Goal: Task Accomplishment & Management: Complete application form

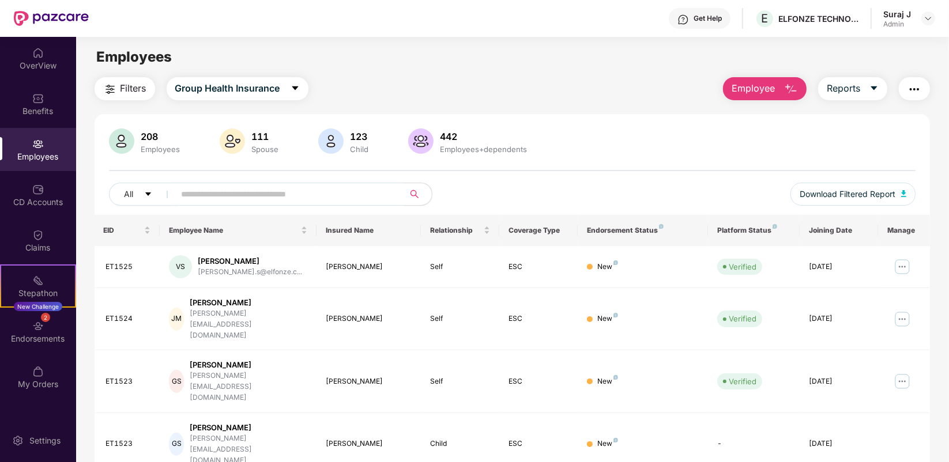
click at [765, 89] on span "Employee" at bounding box center [753, 88] width 43 height 14
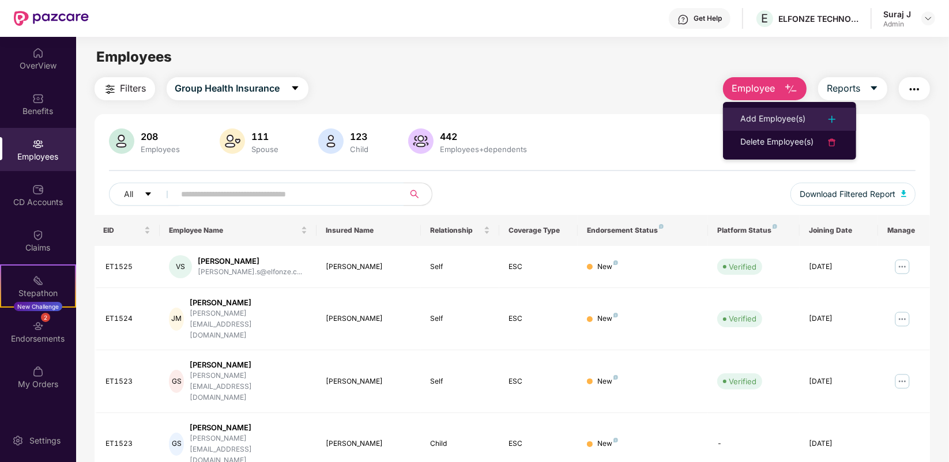
click at [761, 111] on li "Add Employee(s)" at bounding box center [789, 119] width 133 height 23
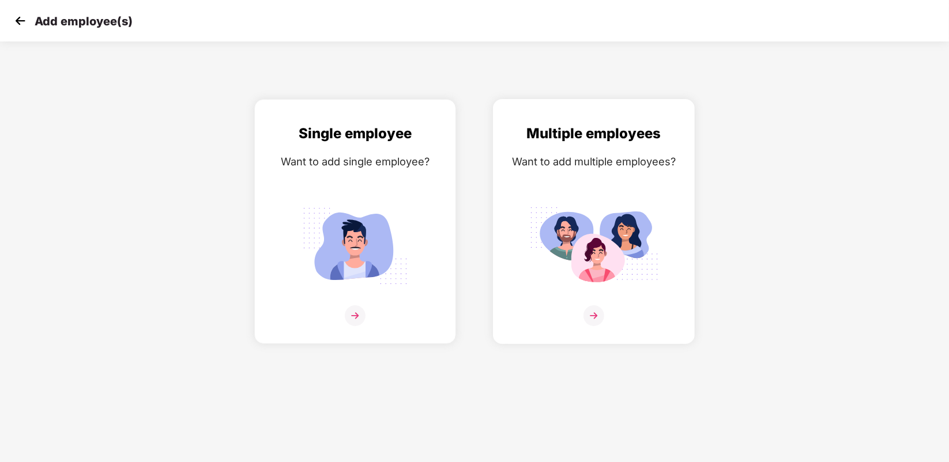
click at [589, 311] on img at bounding box center [593, 316] width 21 height 21
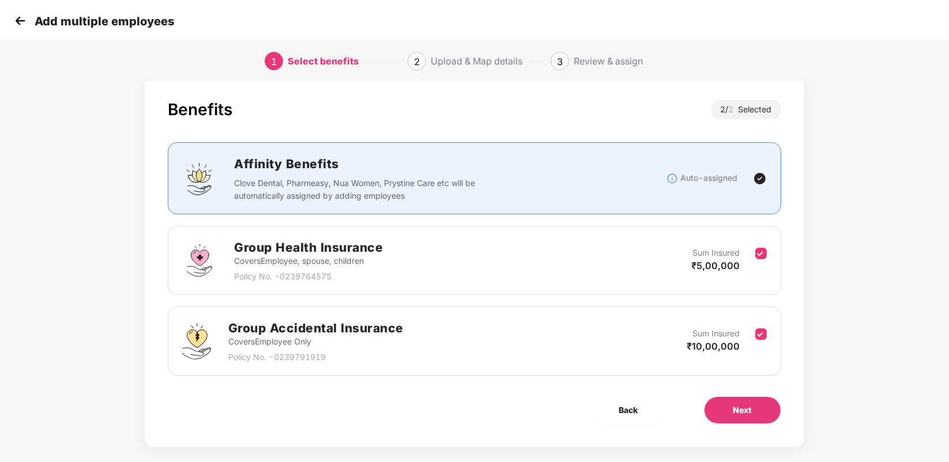
scroll to position [32, 0]
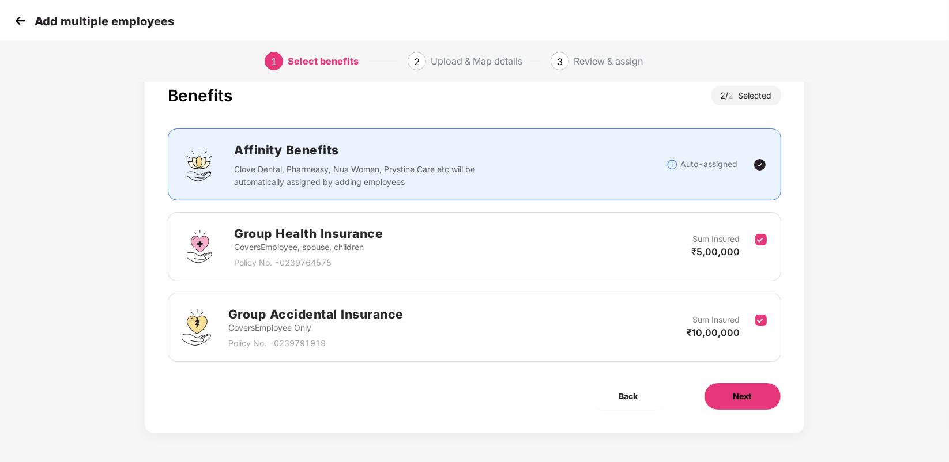
click at [730, 397] on button "Next" at bounding box center [742, 397] width 77 height 28
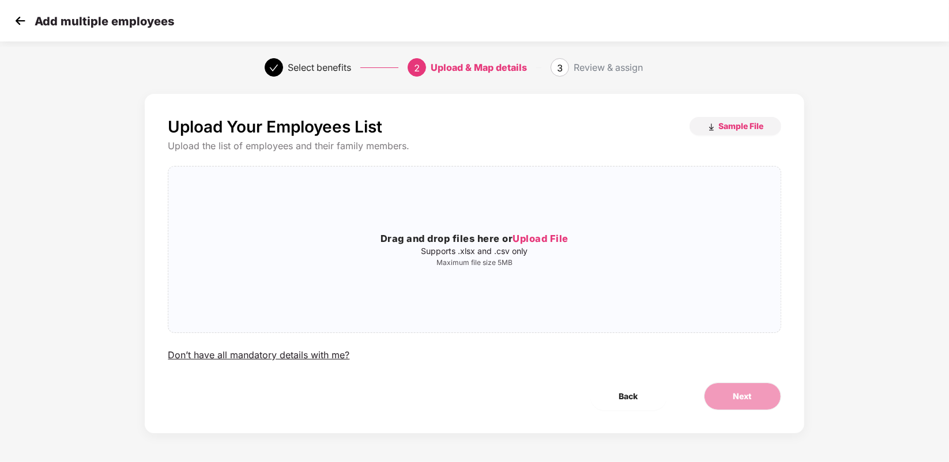
scroll to position [0, 0]
click at [526, 253] on p "Supports .xlsx and .csv only" at bounding box center [474, 251] width 612 height 9
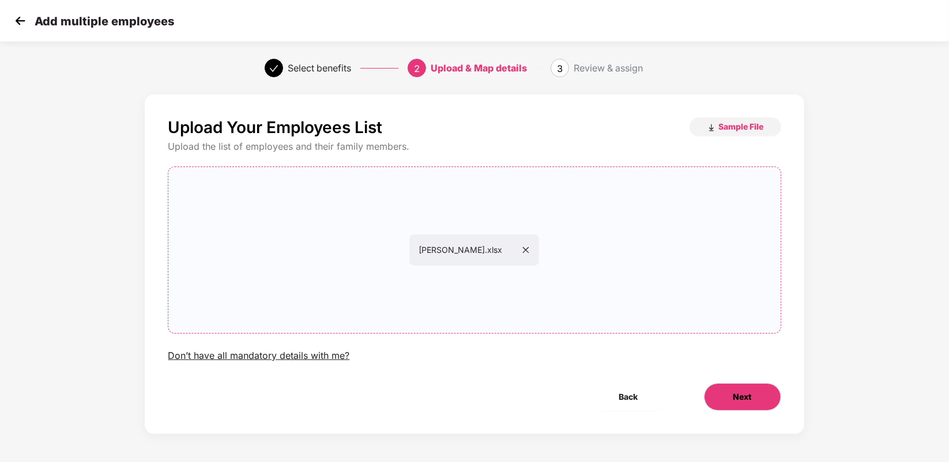
click at [738, 391] on span "Next" at bounding box center [742, 397] width 18 height 13
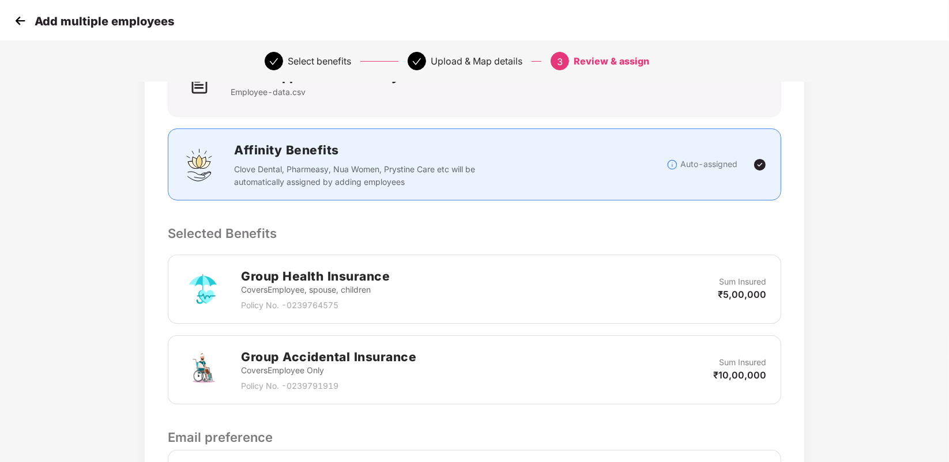
scroll to position [262, 0]
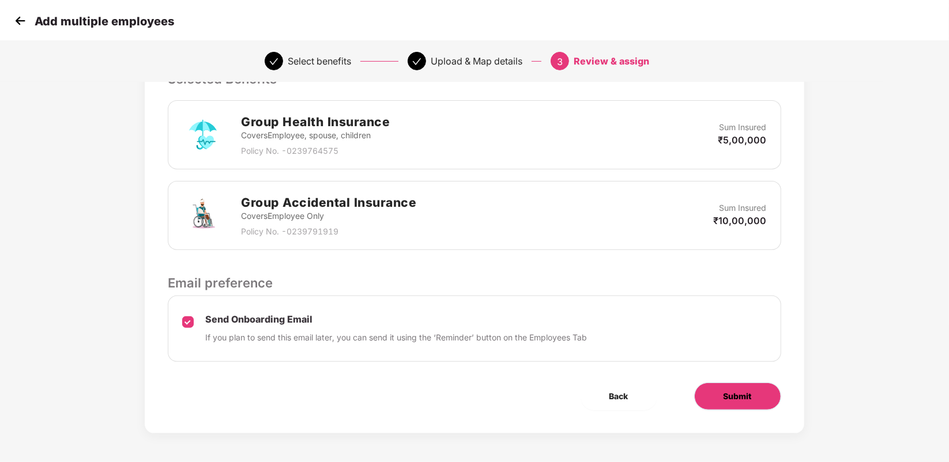
click at [720, 392] on button "Submit" at bounding box center [737, 397] width 87 height 28
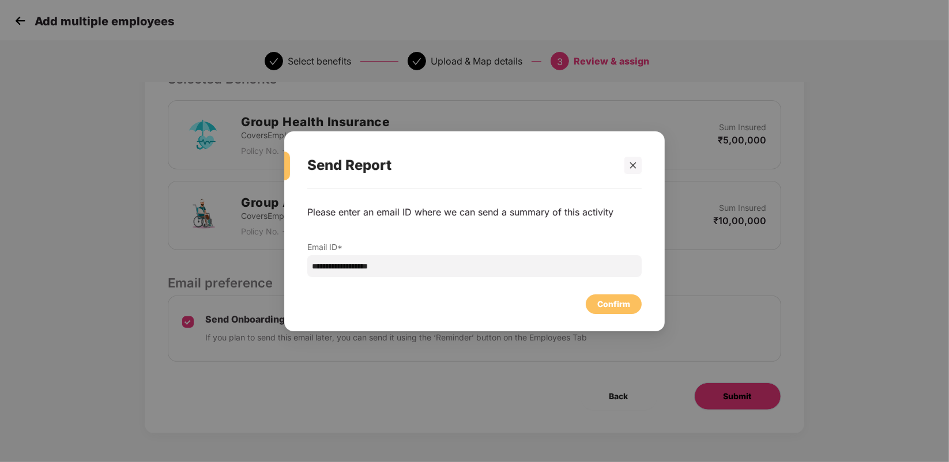
scroll to position [0, 0]
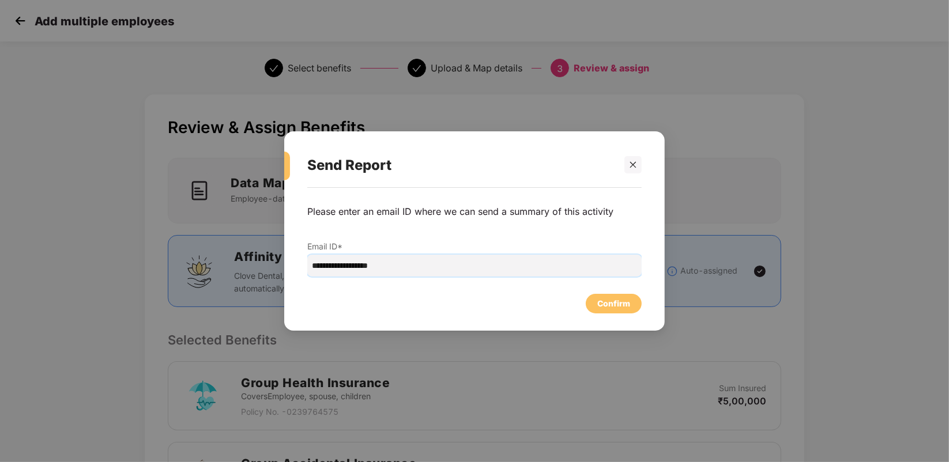
click at [334, 264] on input "**********" at bounding box center [474, 266] width 334 height 22
click at [355, 268] on input "**********" at bounding box center [474, 266] width 334 height 22
type input "**********"
click at [610, 299] on div "Confirm" at bounding box center [613, 304] width 33 height 13
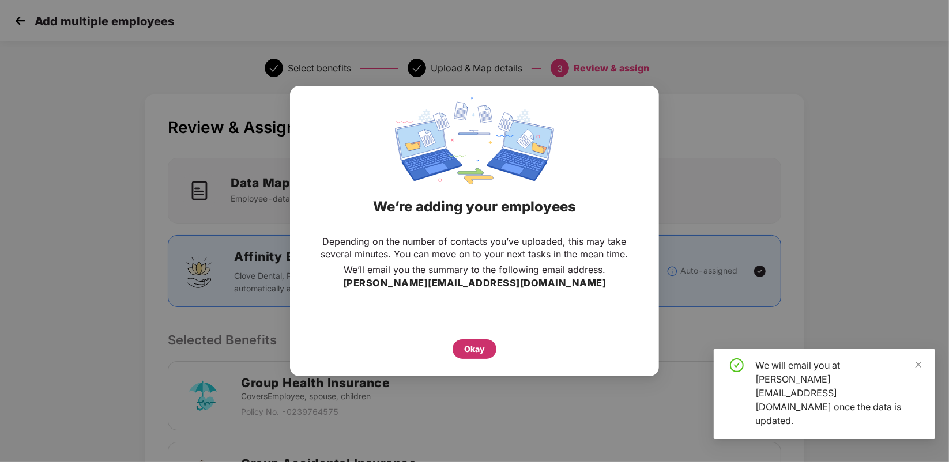
click at [477, 341] on div "Okay" at bounding box center [475, 350] width 44 height 20
